Goal: Check status: Check status

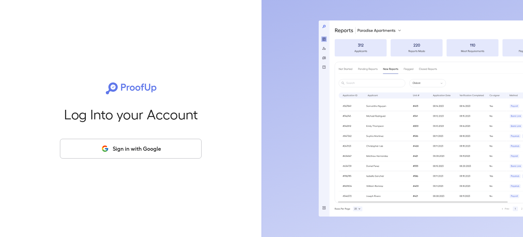
click at [146, 150] on button "Sign in with Google" at bounding box center [131, 149] width 142 height 20
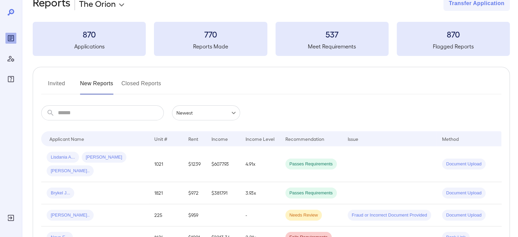
scroll to position [17, 0]
click at [56, 80] on button "Invited" at bounding box center [56, 87] width 31 height 16
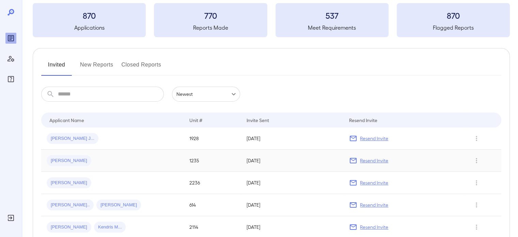
scroll to position [37, 0]
click at [199, 180] on td "2236" at bounding box center [212, 182] width 57 height 22
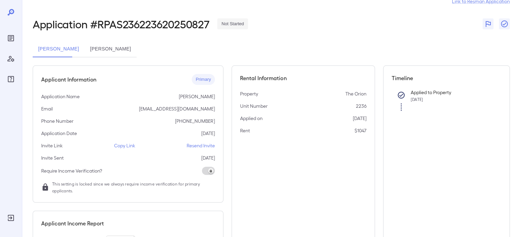
scroll to position [20, 0]
click at [86, 53] on button "[PERSON_NAME]" at bounding box center [111, 49] width 52 height 16
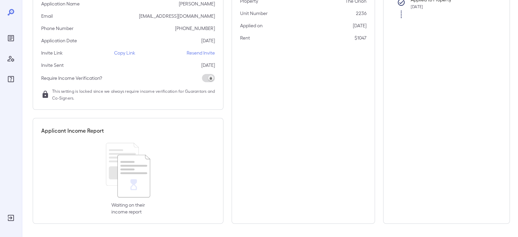
scroll to position [0, 0]
